Goal: Entertainment & Leisure: Consume media (video, audio)

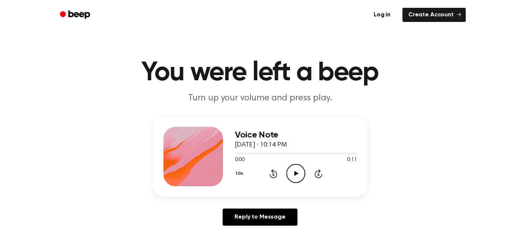
click at [294, 174] on icon at bounding box center [296, 173] width 4 height 5
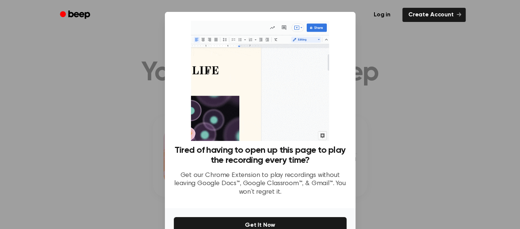
scroll to position [41, 0]
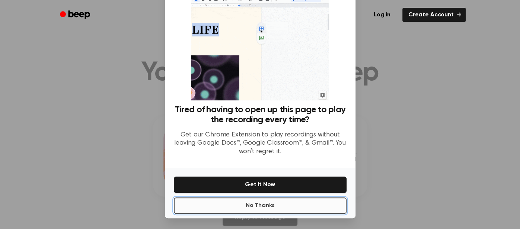
click at [295, 204] on button "No Thanks" at bounding box center [260, 205] width 173 height 16
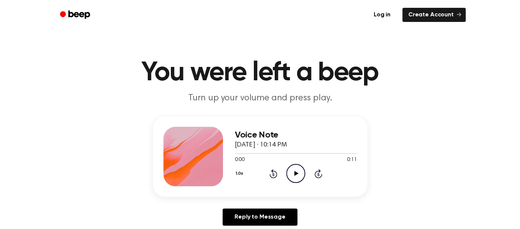
click at [291, 176] on icon "Play Audio" at bounding box center [295, 173] width 19 height 19
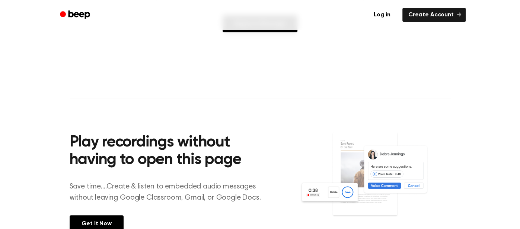
click at [241, 74] on main "You were left a beep Turn up your volume and press play. Voice Note October 2, …" at bounding box center [260, 36] width 520 height 459
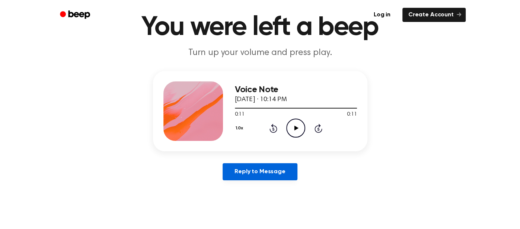
scroll to position [0, 0]
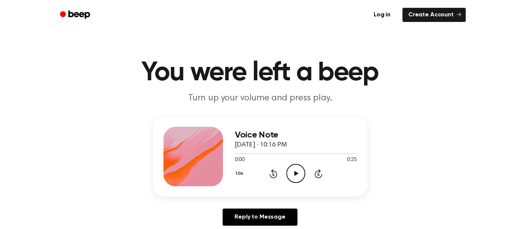
click at [290, 177] on icon "Play Audio" at bounding box center [295, 173] width 19 height 19
click at [293, 170] on icon "Pause Audio" at bounding box center [295, 173] width 19 height 19
click at [293, 167] on icon "Play Audio" at bounding box center [295, 173] width 19 height 19
